Goal: Check status: Check status

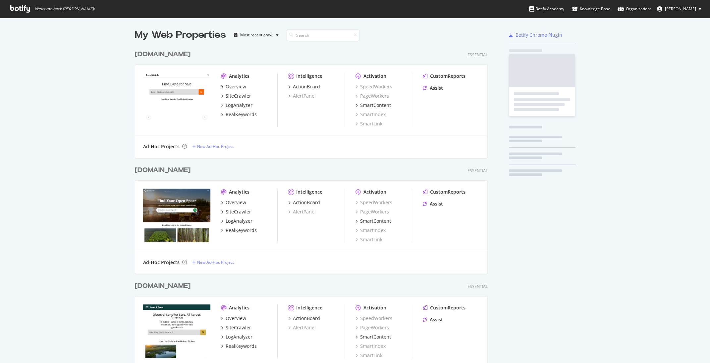
scroll to position [363, 709]
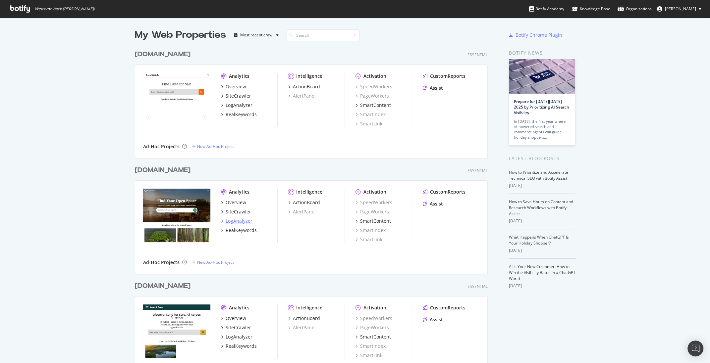
click at [248, 223] on div "LogAnalyzer" at bounding box center [239, 221] width 27 height 7
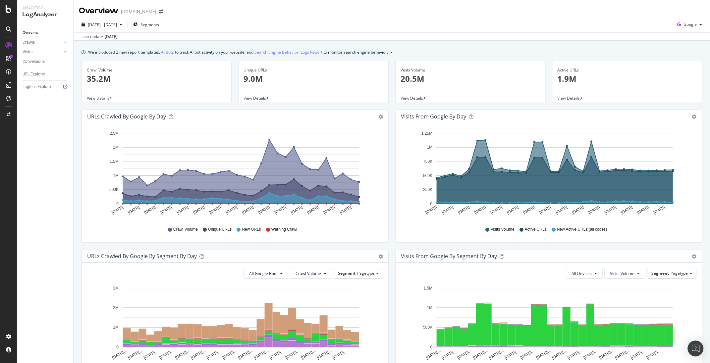
click at [75, 67] on div "We introduced 2 new report templates: AI Bots to track AI bot activity on your …" at bounding box center [392, 296] width 636 height 511
click at [273, 53] on link "Search Engine Behavior: Logs Report" at bounding box center [288, 52] width 68 height 7
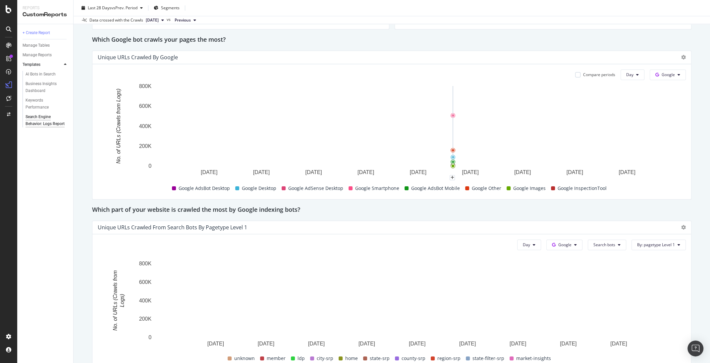
scroll to position [106, 0]
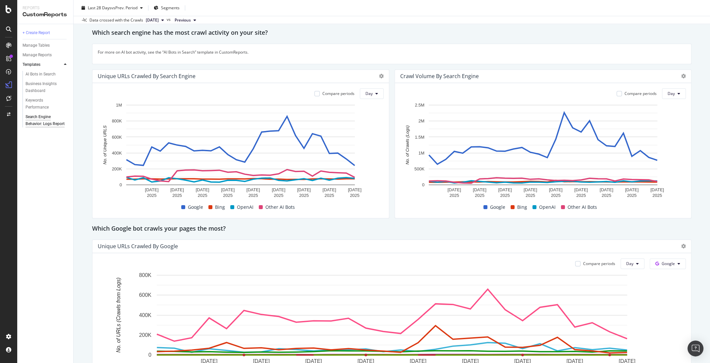
click at [66, 65] on icon at bounding box center [65, 65] width 3 height 4
click at [9, 9] on icon at bounding box center [9, 9] width 6 height 8
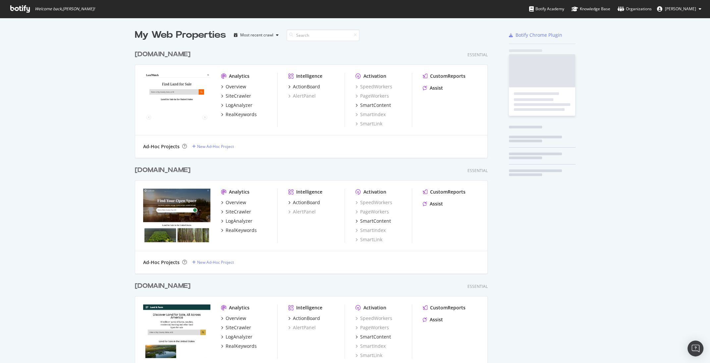
scroll to position [363, 709]
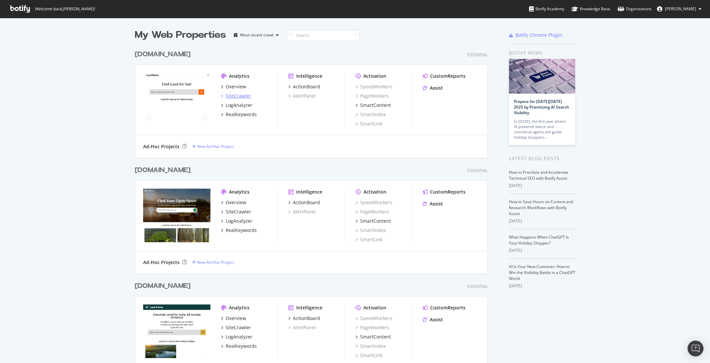
click at [247, 97] on div "SiteCrawler" at bounding box center [239, 96] width 26 height 7
